Goal: Transaction & Acquisition: Purchase product/service

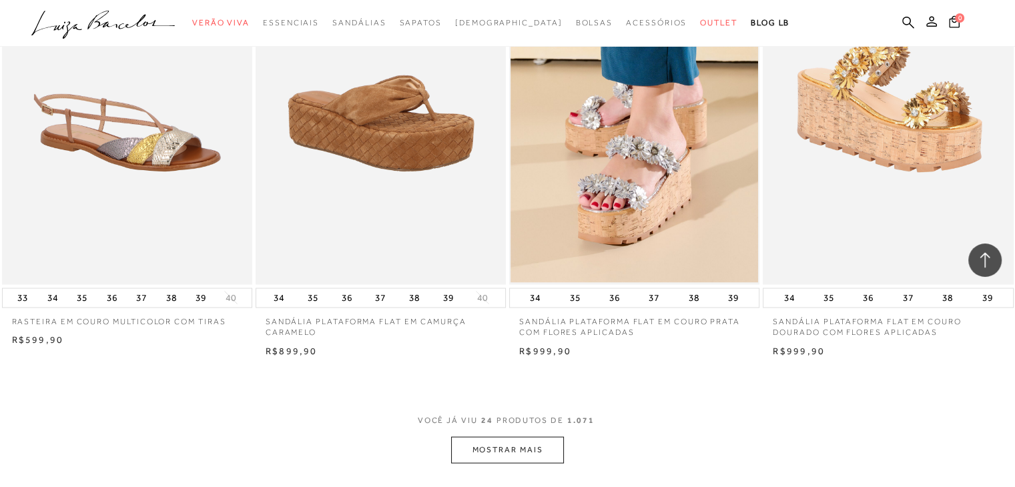
scroll to position [2646, 0]
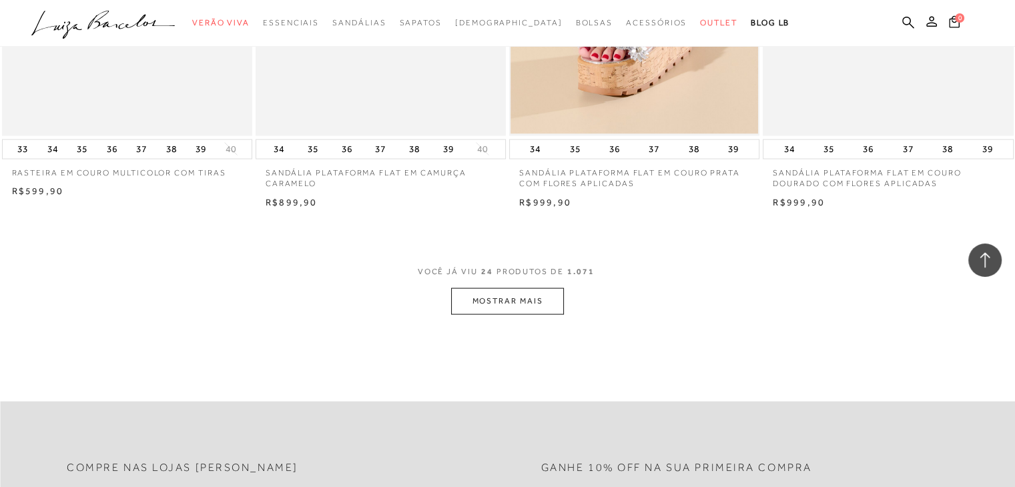
click at [486, 298] on button "MOSTRAR MAIS" at bounding box center [507, 301] width 112 height 26
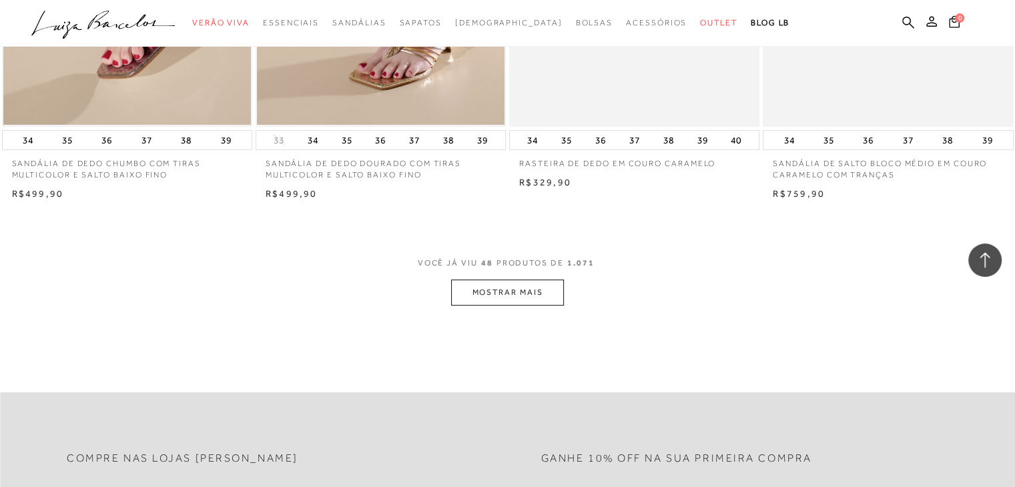
scroll to position [5429, 0]
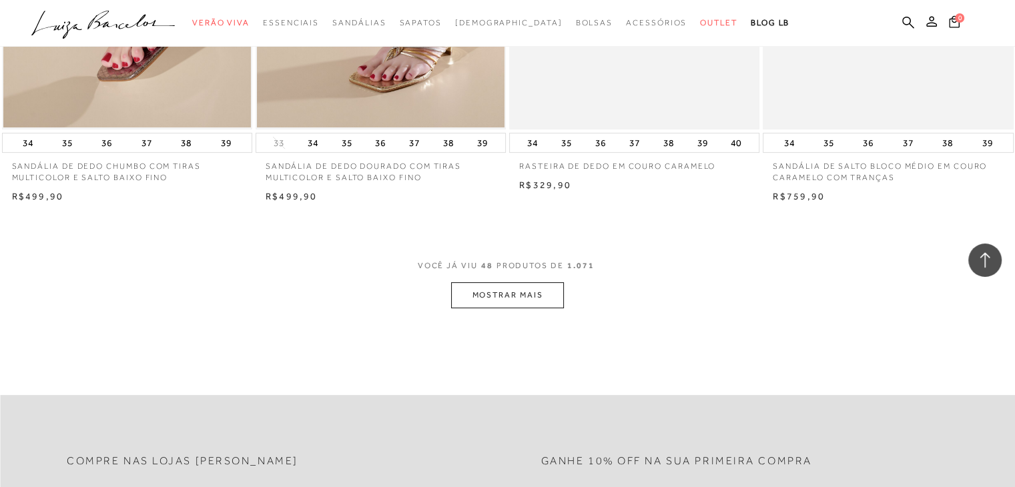
click at [507, 300] on button "MOSTRAR MAIS" at bounding box center [507, 295] width 112 height 26
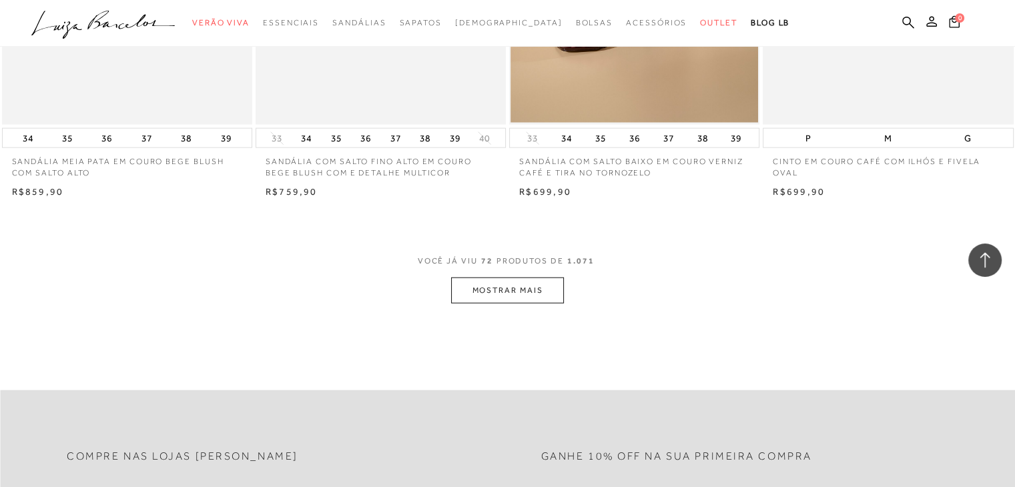
scroll to position [8252, 0]
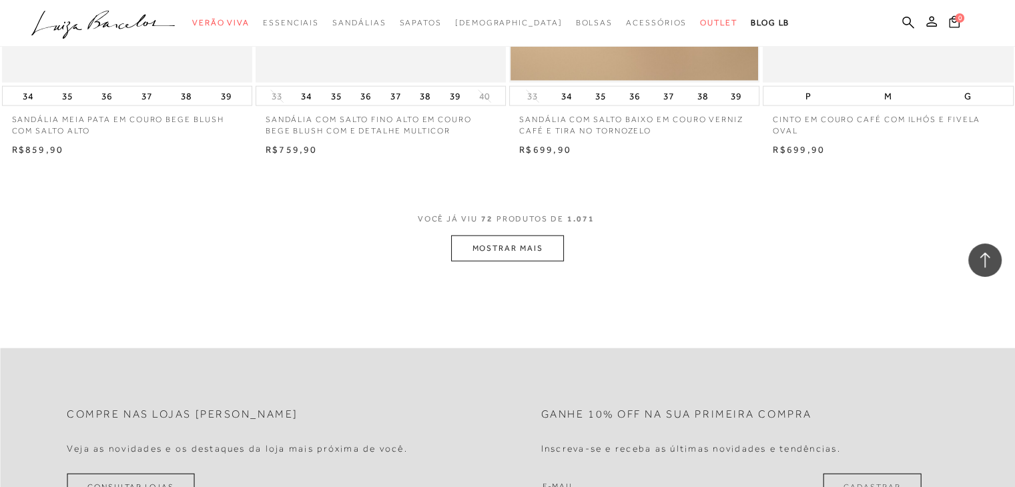
click at [515, 256] on button "MOSTRAR MAIS" at bounding box center [507, 249] width 112 height 26
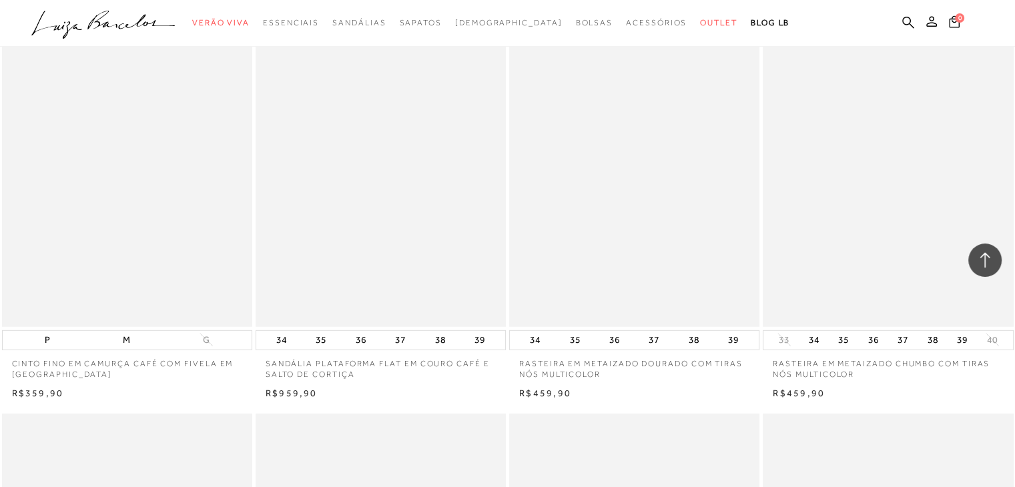
scroll to position [8931, 0]
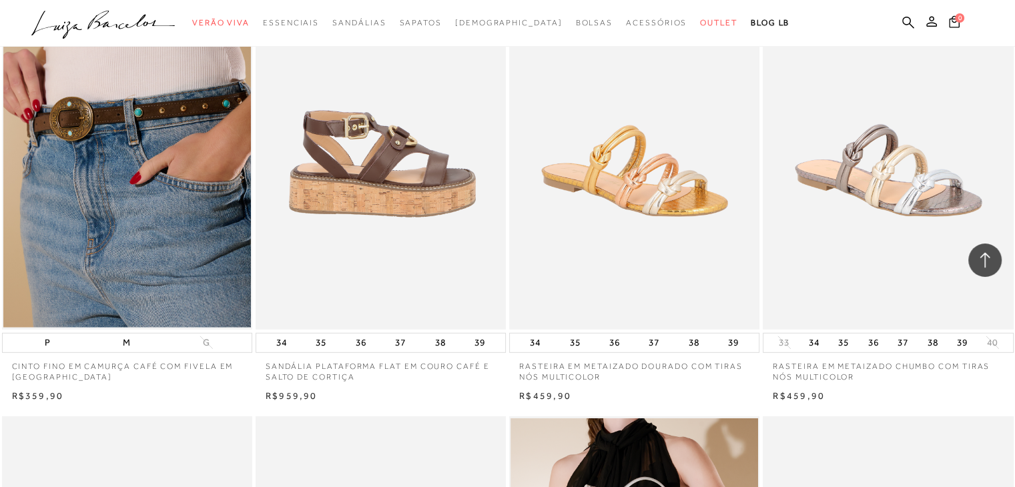
click at [455, 209] on img at bounding box center [381, 142] width 249 height 376
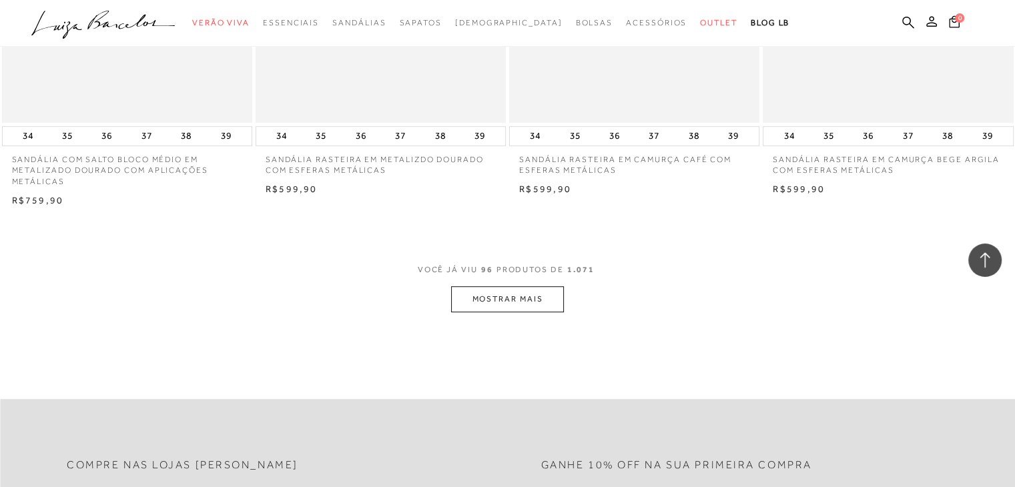
scroll to position [11173, 0]
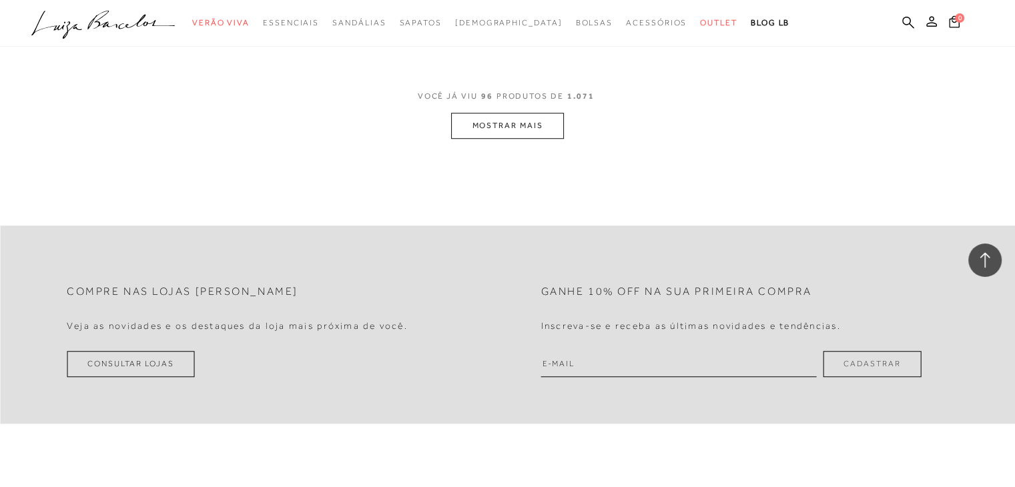
click at [473, 129] on button "MOSTRAR MAIS" at bounding box center [507, 126] width 112 height 26
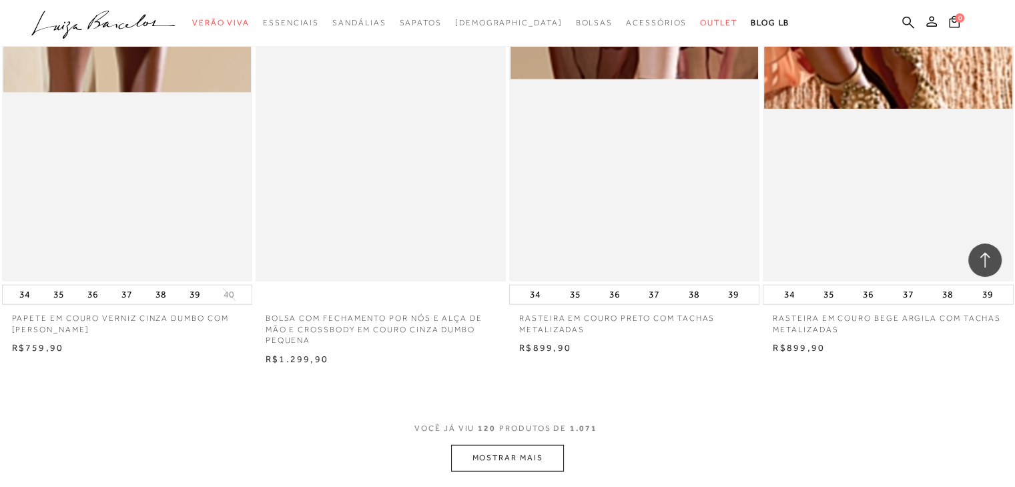
scroll to position [13629, 0]
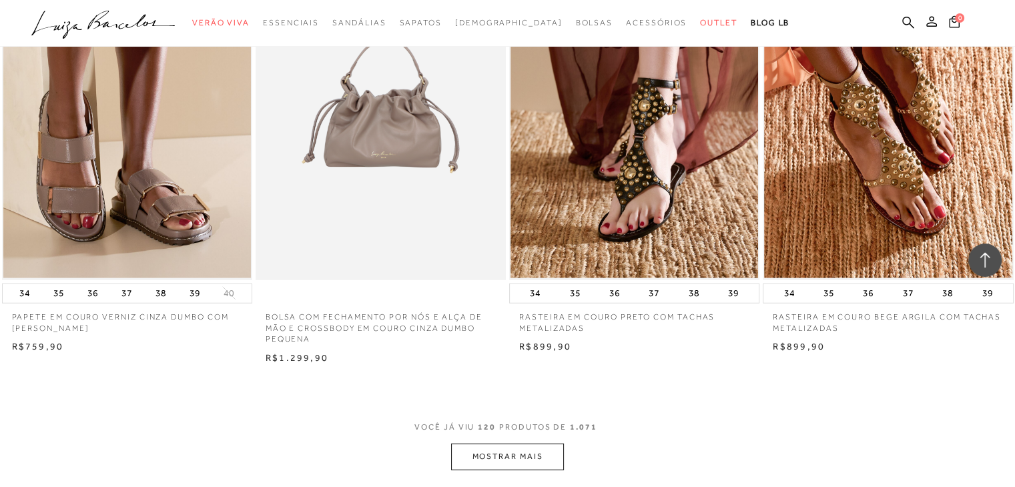
click at [512, 455] on button "MOSTRAR MAIS" at bounding box center [507, 457] width 112 height 26
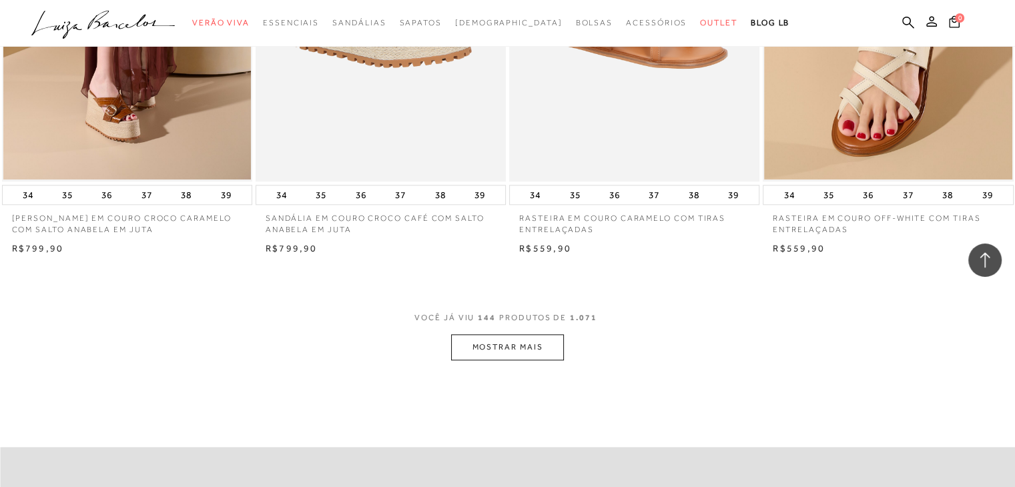
scroll to position [16515, 0]
click at [481, 348] on button "MOSTRAR MAIS" at bounding box center [507, 348] width 112 height 26
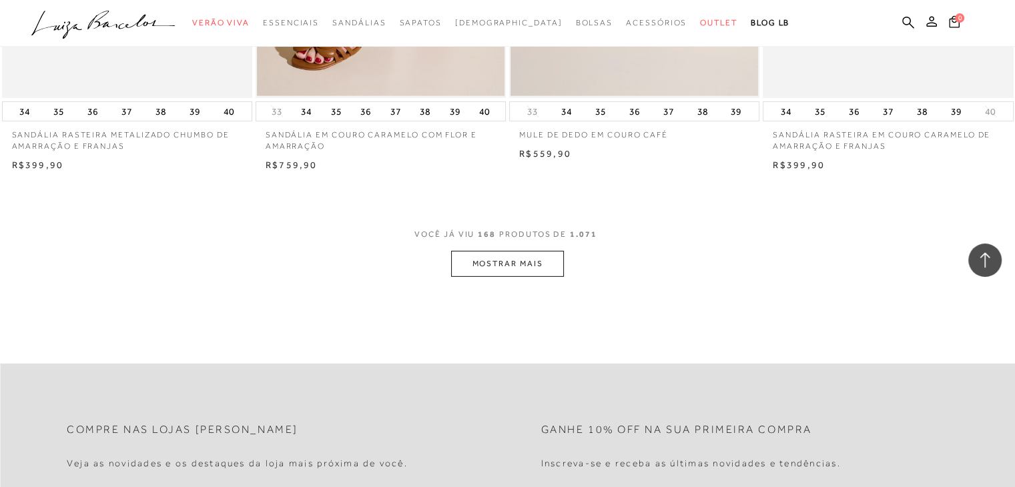
scroll to position [19386, 0]
click at [520, 272] on button "MOSTRAR MAIS" at bounding box center [507, 265] width 112 height 26
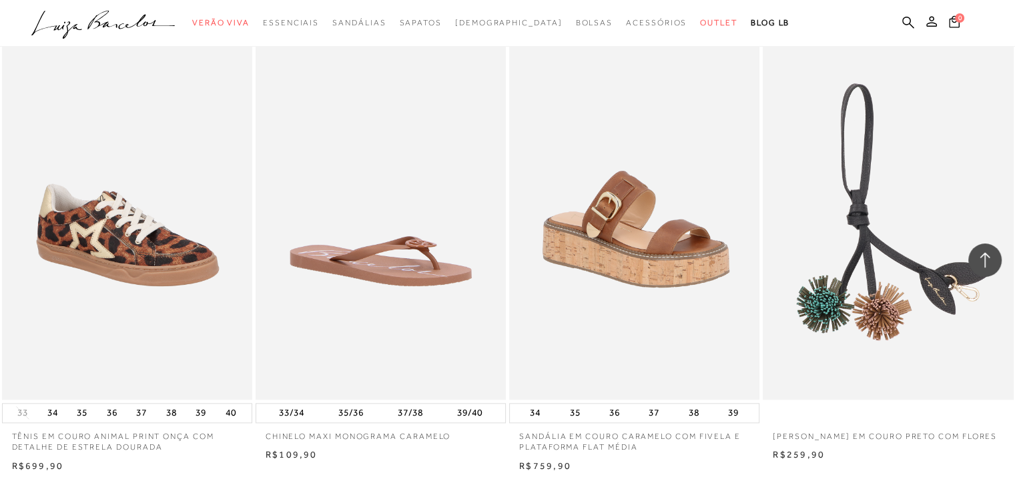
scroll to position [22202, 0]
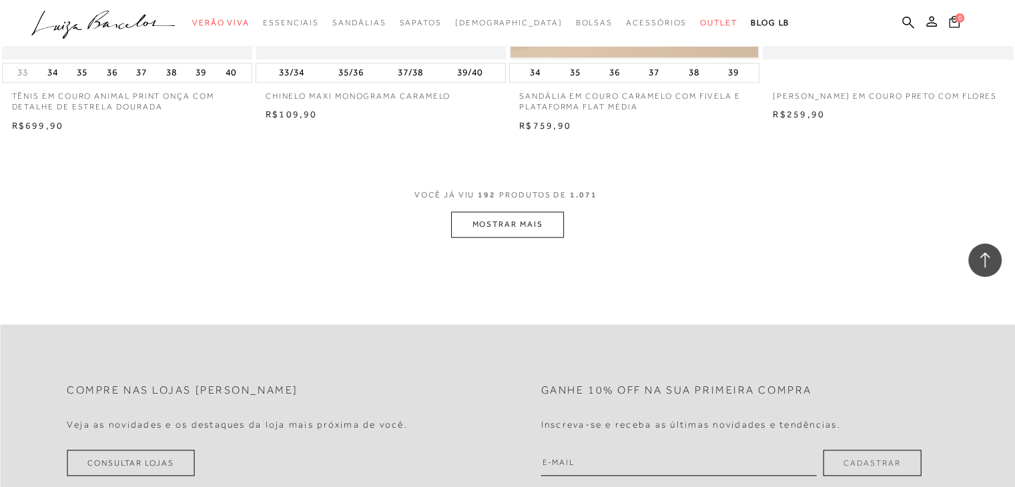
click at [547, 216] on button "MOSTRAR MAIS" at bounding box center [507, 225] width 112 height 26
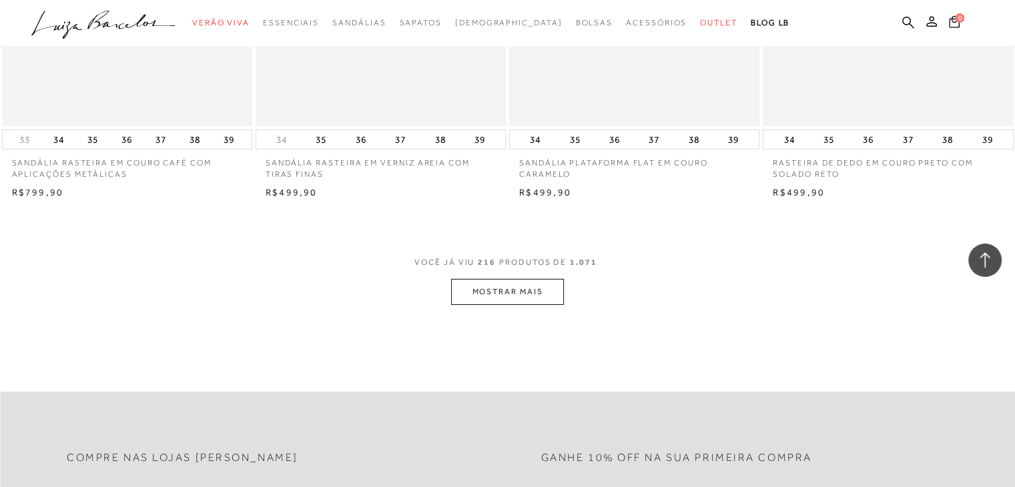
scroll to position [24912, 0]
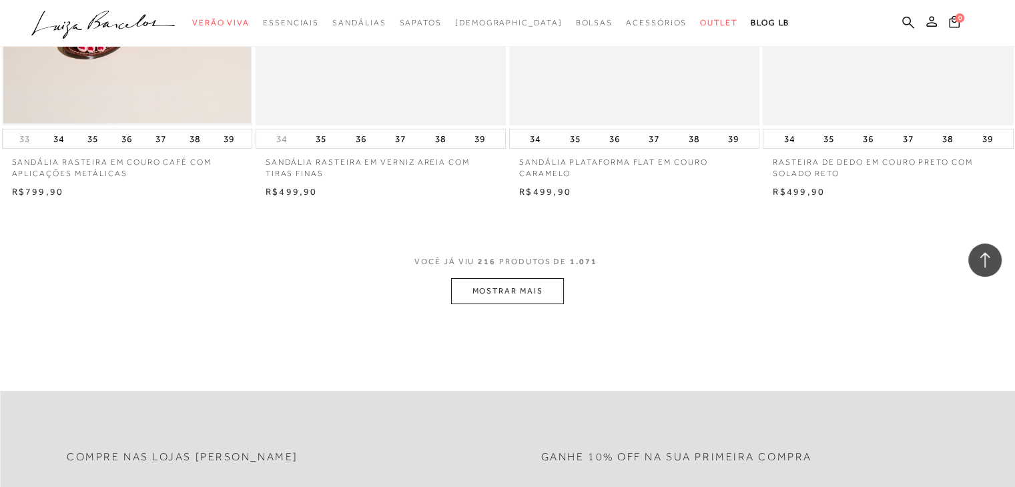
click at [534, 288] on button "MOSTRAR MAIS" at bounding box center [507, 291] width 112 height 26
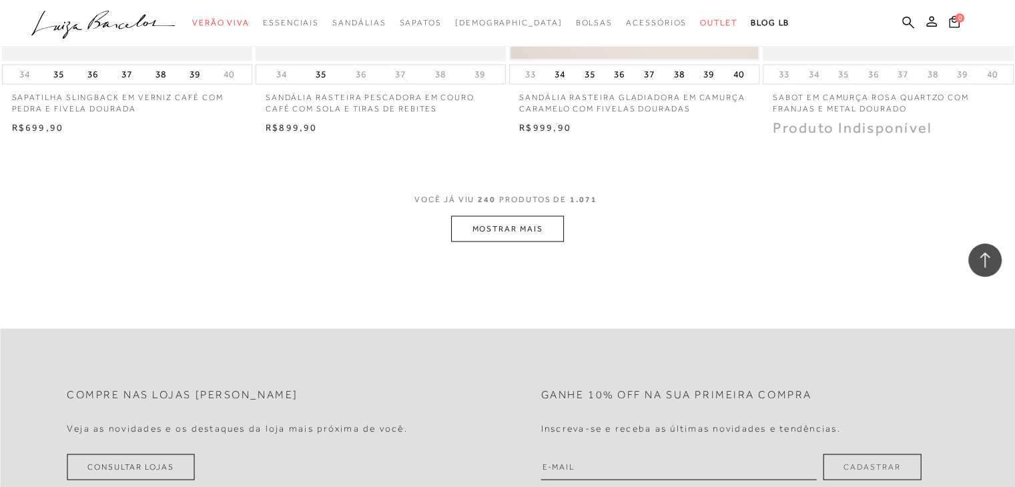
scroll to position [27754, 0]
click at [515, 218] on button "MOSTRAR MAIS" at bounding box center [507, 227] width 112 height 26
